Goal: Task Accomplishment & Management: Manage account settings

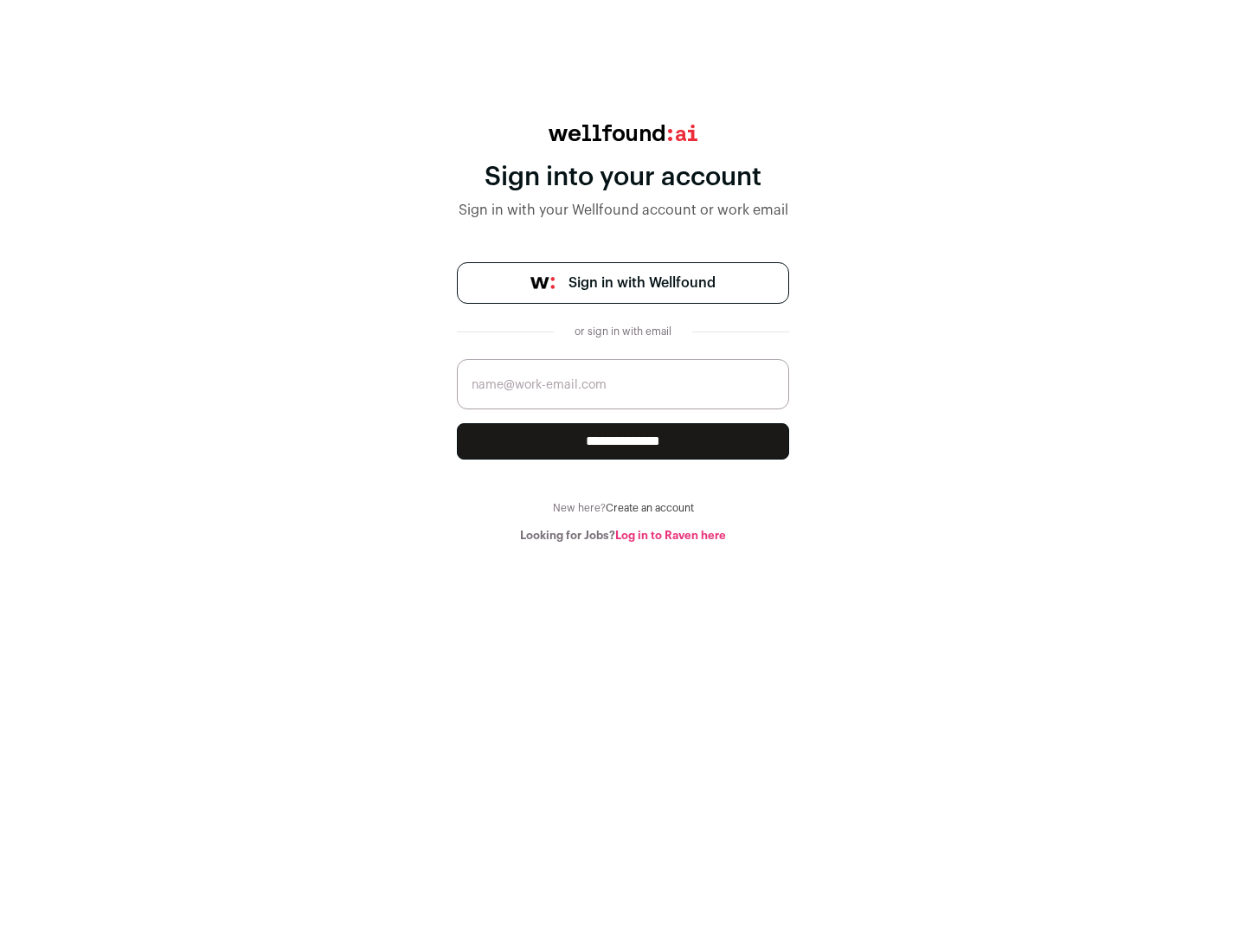
click at [641, 283] on span "Sign in with Wellfound" at bounding box center [642, 283] width 147 height 20
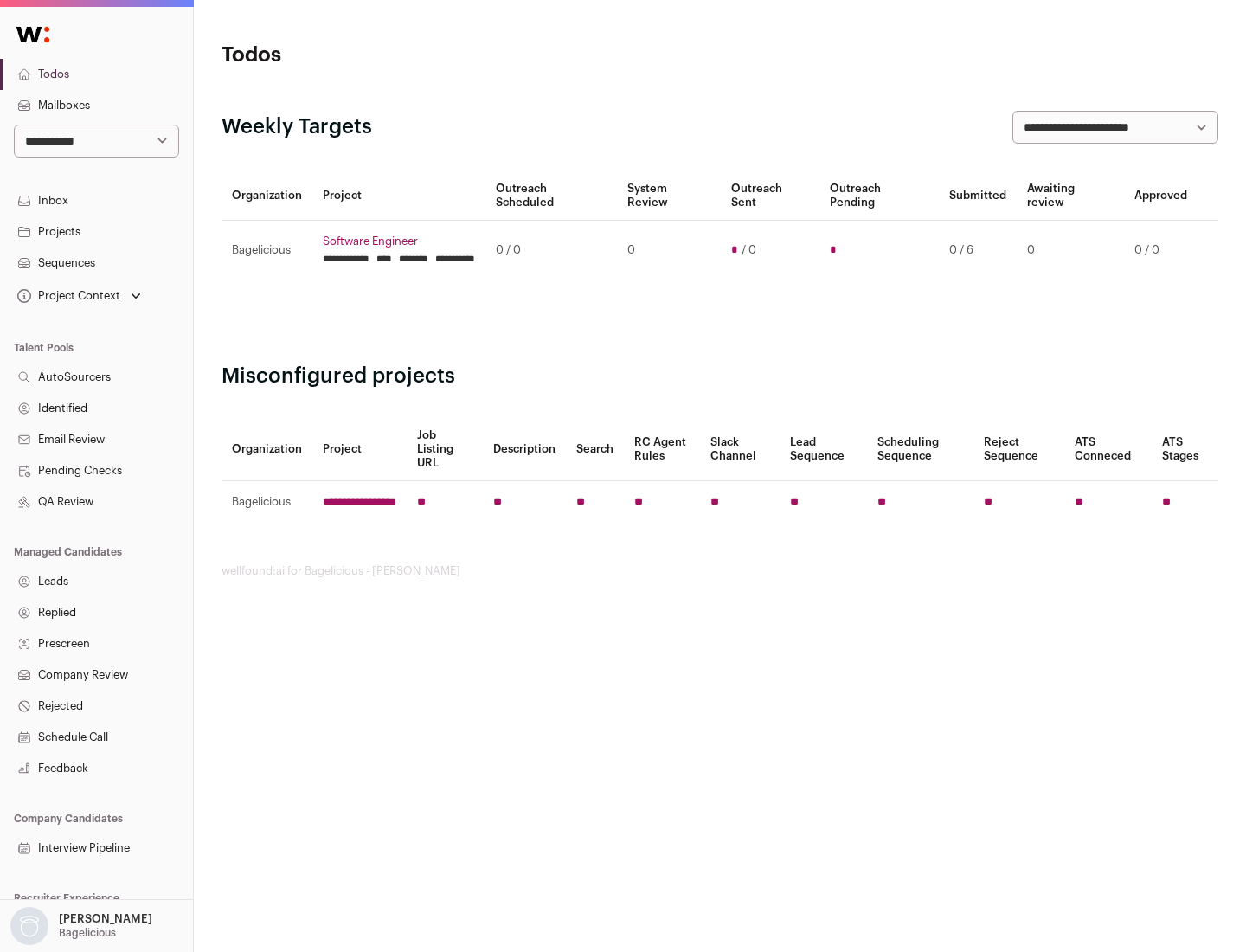
click at [96, 231] on link "Projects" at bounding box center [96, 231] width 193 height 31
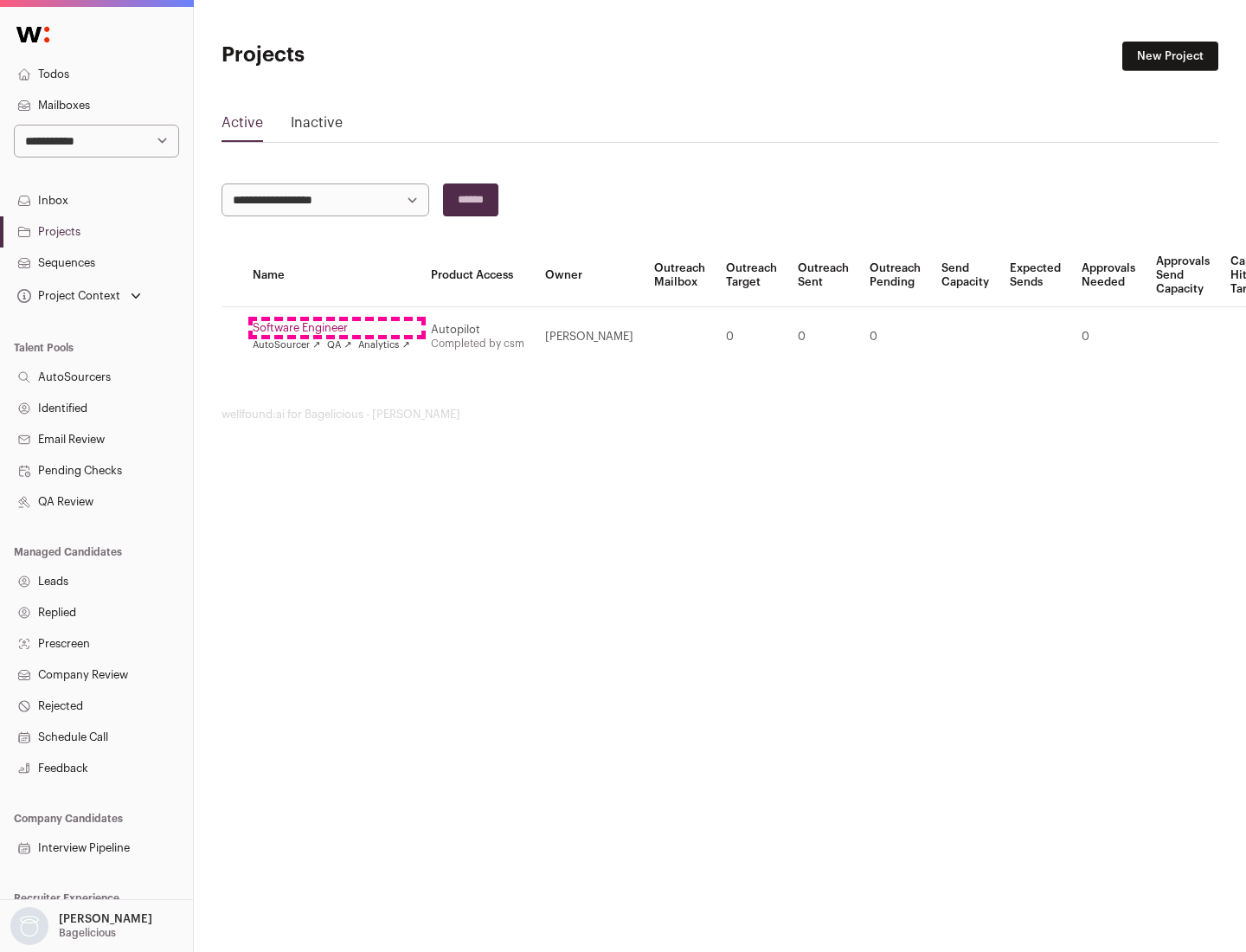
click at [337, 328] on link "Software Engineer" at bounding box center [331, 328] width 157 height 14
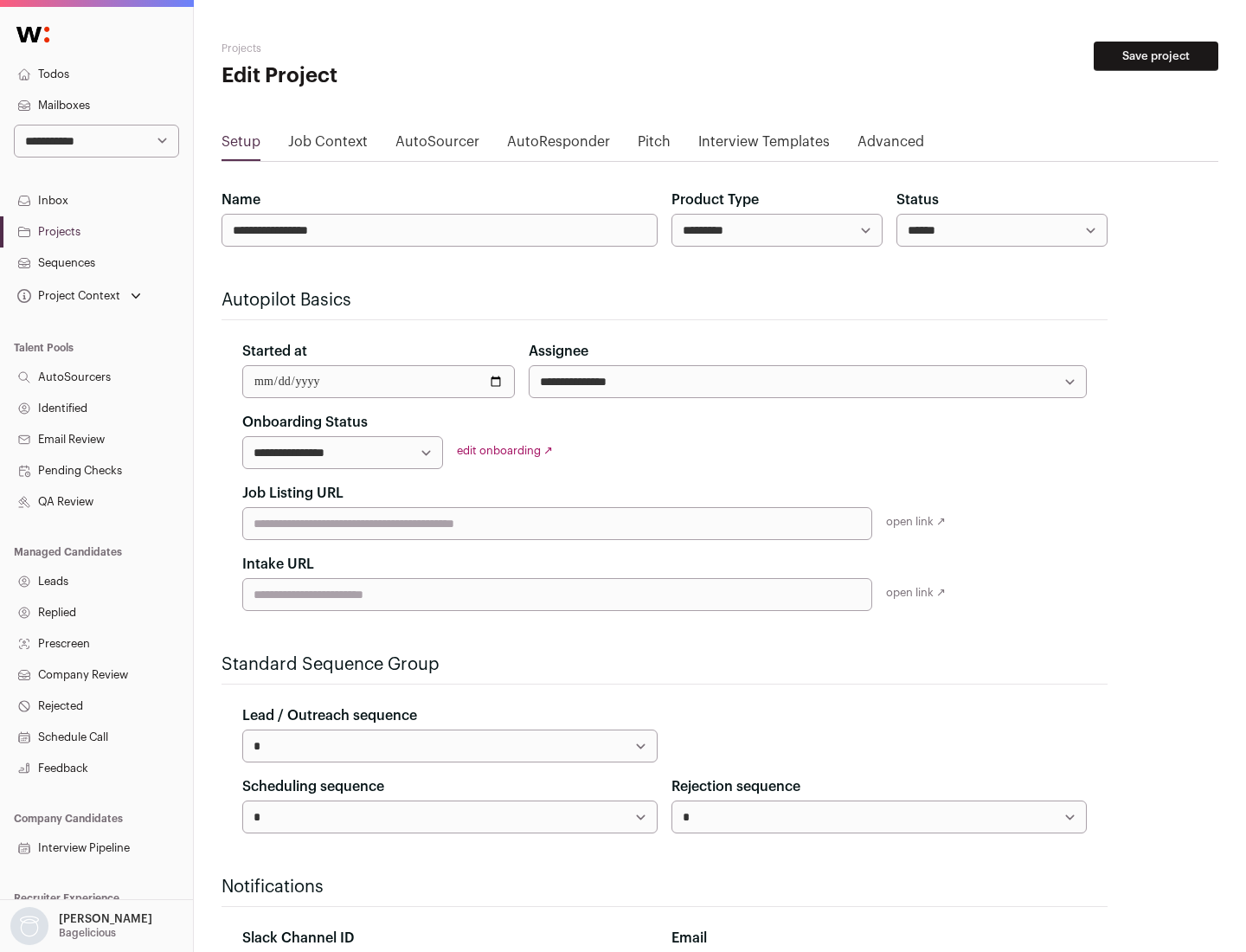
click at [1155, 56] on button "Save project" at bounding box center [1155, 56] width 124 height 29
